Goal: Task Accomplishment & Management: Manage account settings

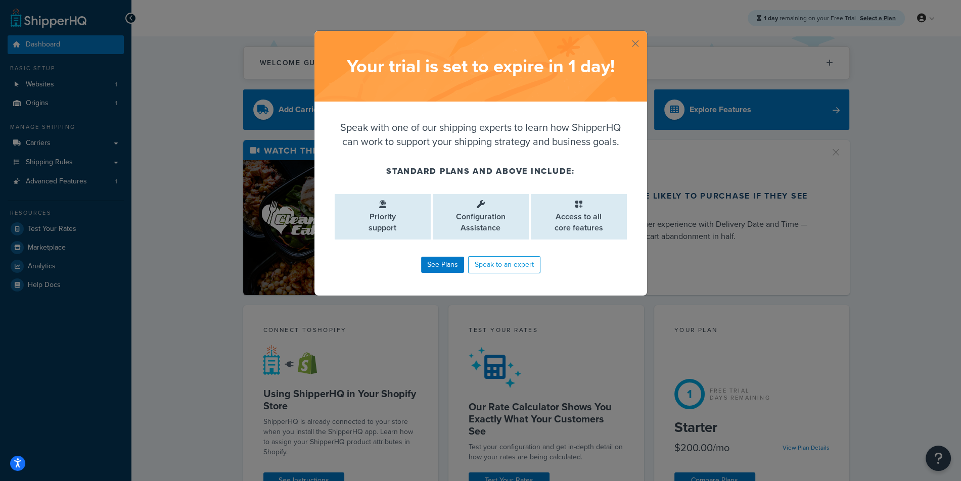
click at [629, 49] on div "Your trial is set to expire in 1 day !" at bounding box center [480, 66] width 332 height 71
click at [644, 33] on button "button" at bounding box center [645, 32] width 3 height 3
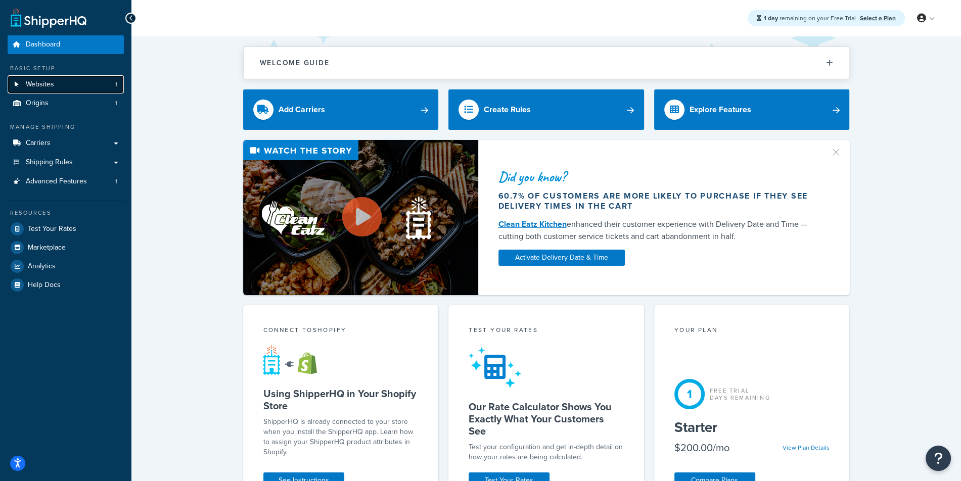
click at [40, 87] on span "Websites" at bounding box center [40, 84] width 28 height 9
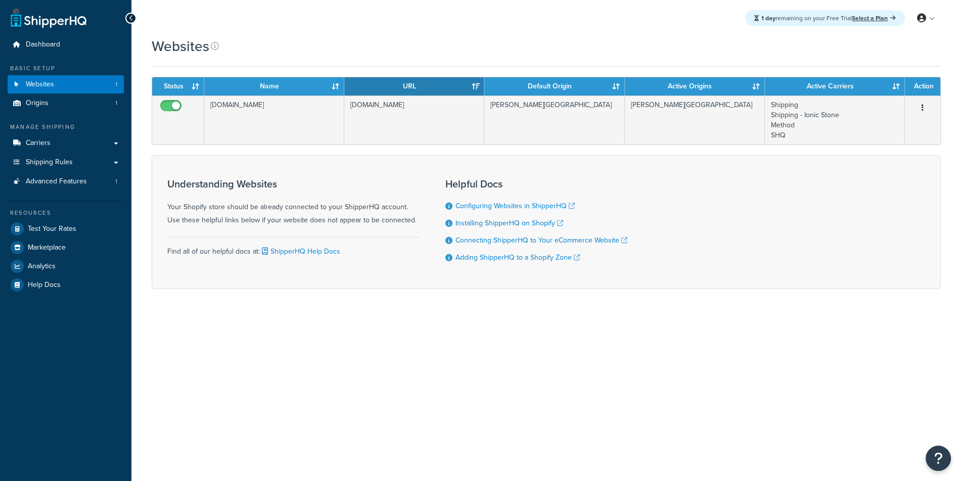
click at [383, 118] on td "tilesandbathroomsonline.myshopify.com" at bounding box center [414, 120] width 140 height 49
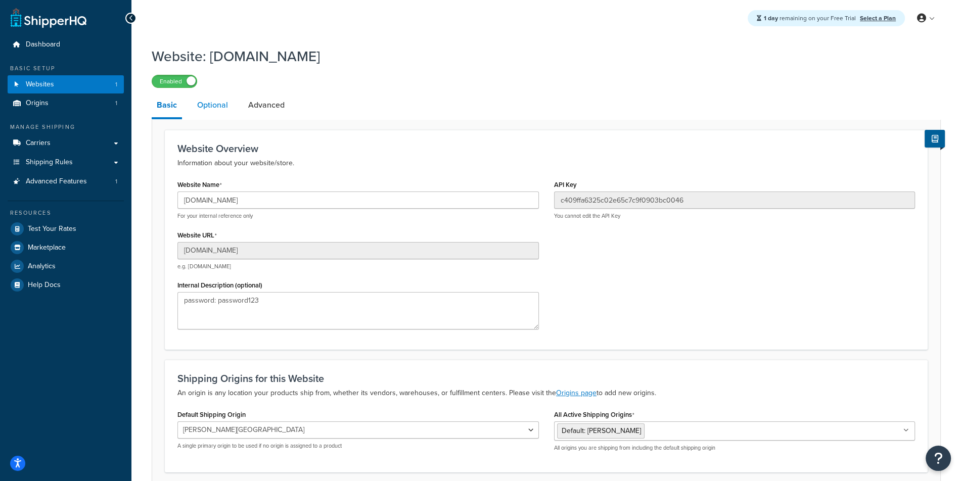
click at [217, 98] on link "Optional" at bounding box center [212, 105] width 41 height 24
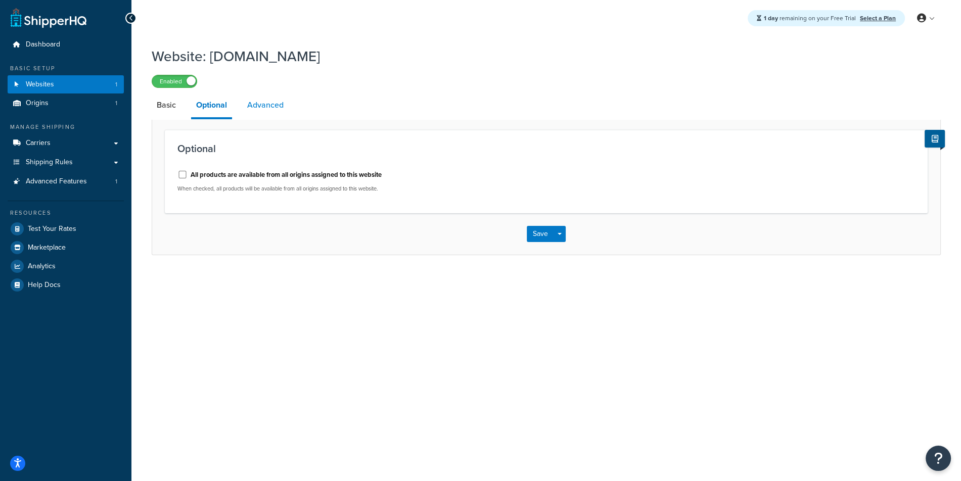
click at [255, 108] on link "Advanced" at bounding box center [265, 105] width 46 height 24
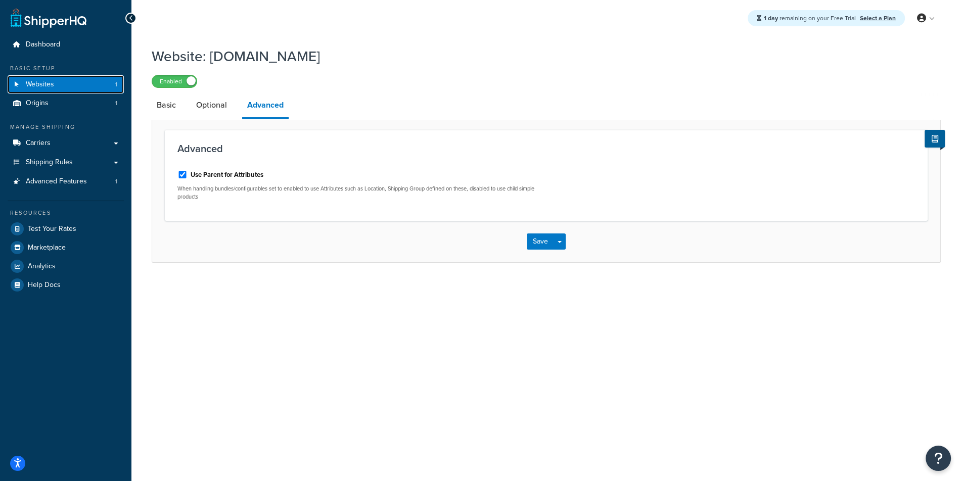
click at [94, 85] on link "Websites 1" at bounding box center [66, 84] width 116 height 19
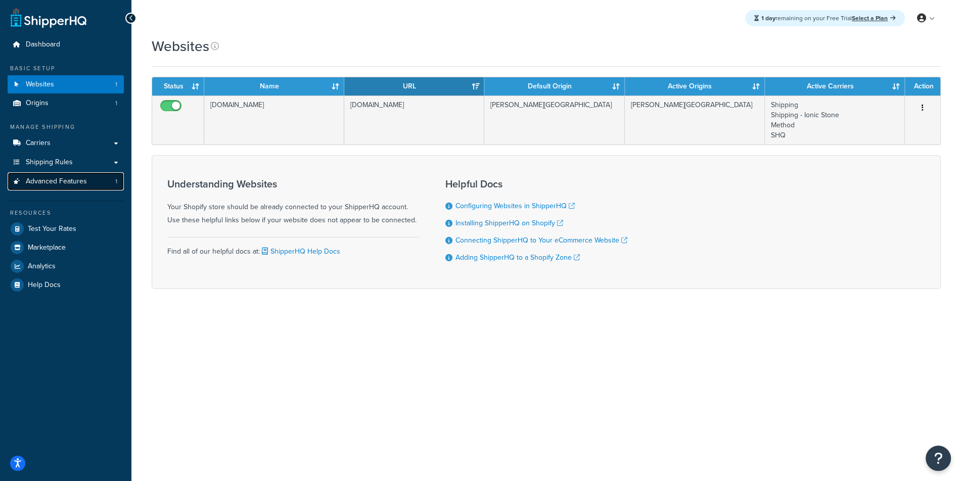
click at [68, 185] on span "Advanced Features" at bounding box center [56, 181] width 61 height 9
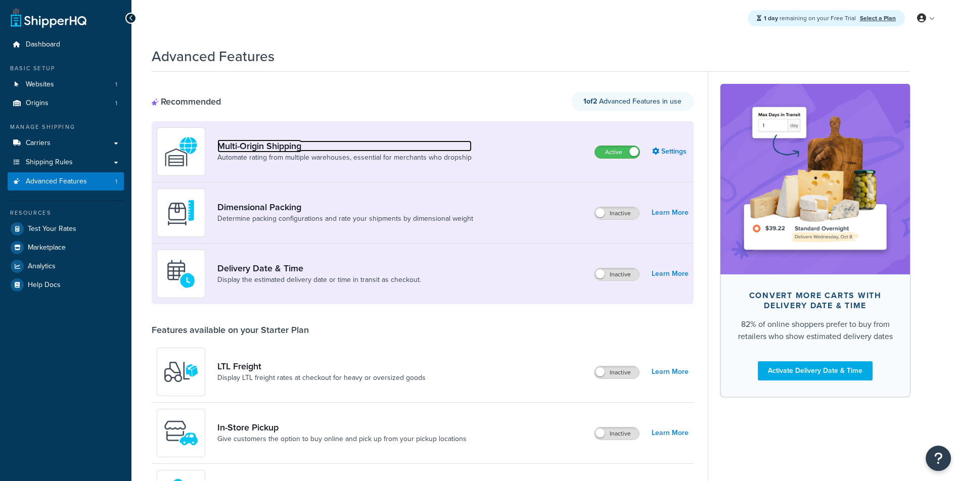
click at [258, 149] on link "Multi-Origin Shipping" at bounding box center [344, 145] width 254 height 11
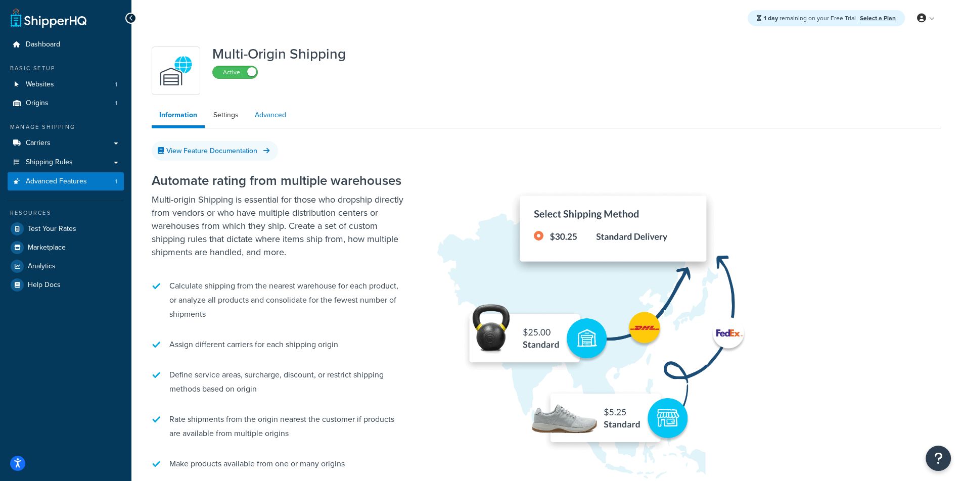
click at [247, 118] on link "Advanced" at bounding box center [270, 115] width 46 height 20
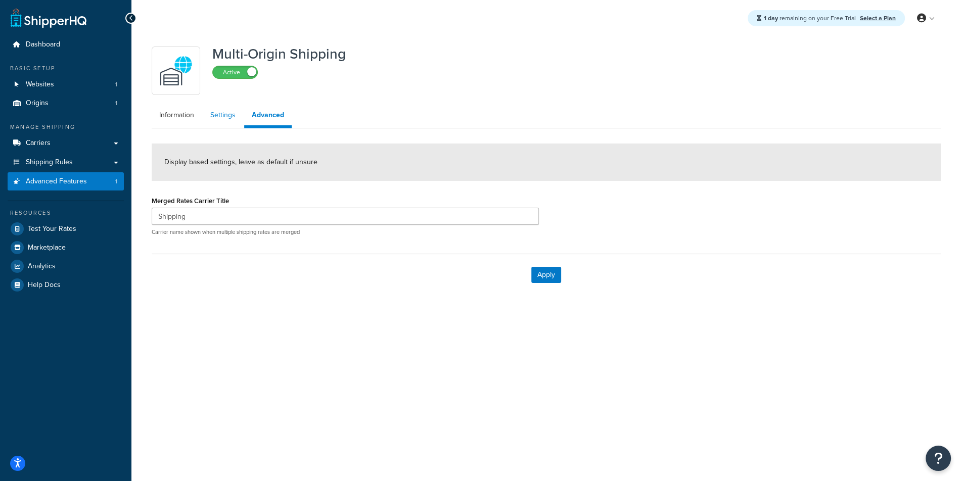
click at [234, 116] on link "Settings" at bounding box center [223, 115] width 40 height 20
select select "false"
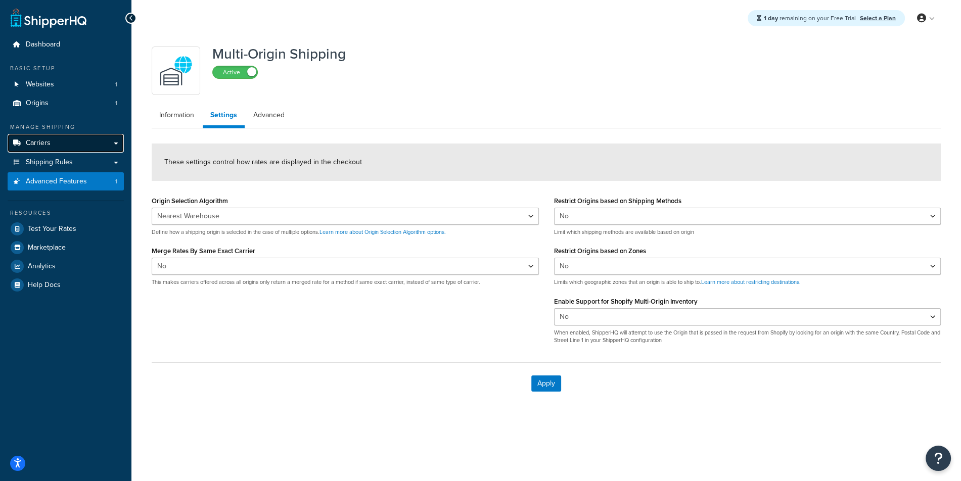
click at [111, 138] on link "Carriers" at bounding box center [66, 143] width 116 height 19
